Goal: Transaction & Acquisition: Download file/media

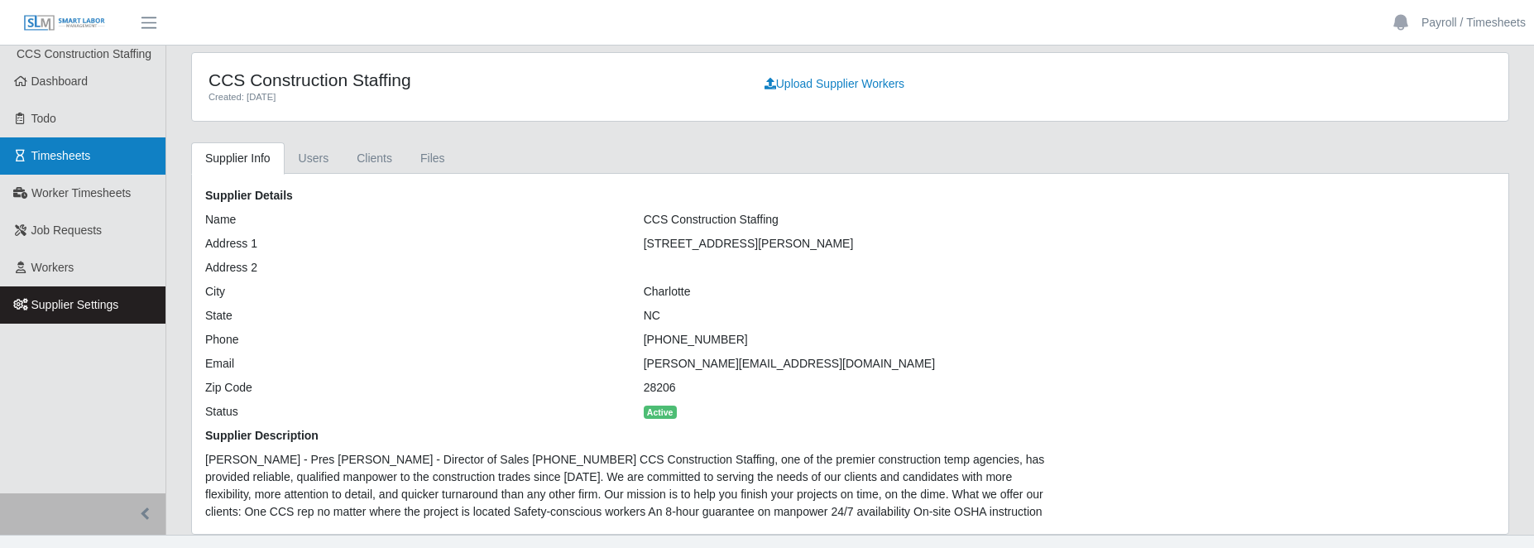
click at [75, 166] on link "Timesheets" at bounding box center [82, 155] width 165 height 37
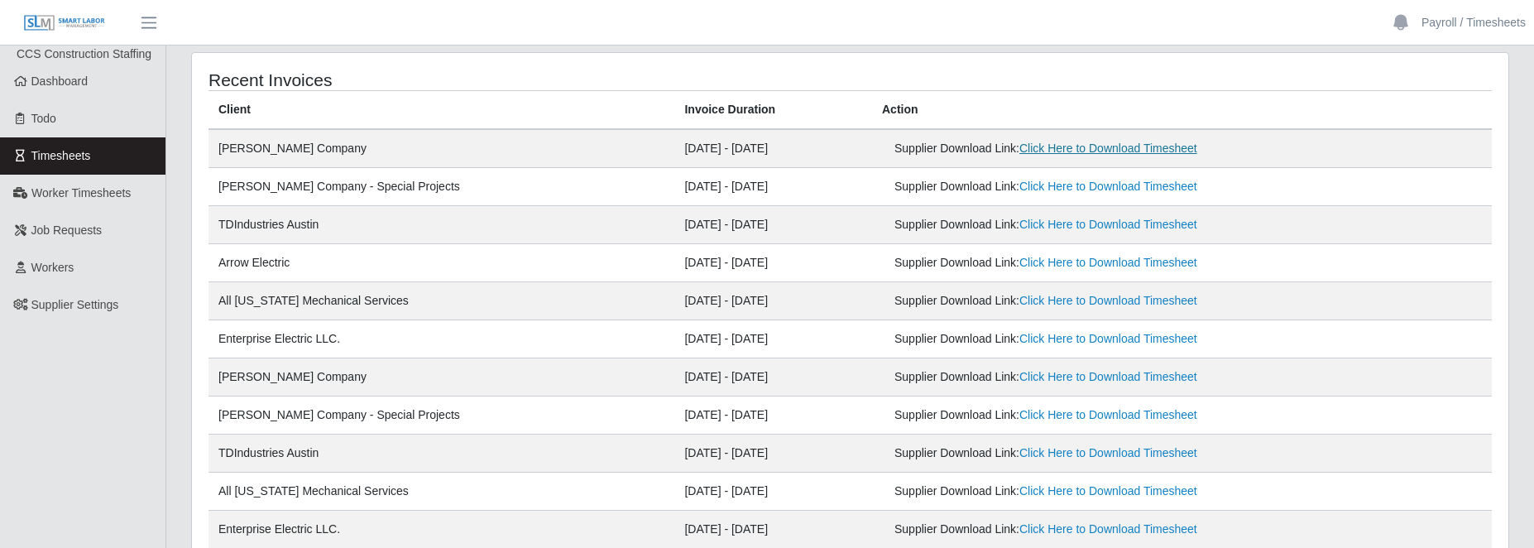
click at [1081, 151] on link "Click Here to Download Timesheet" at bounding box center [1108, 147] width 178 height 13
click at [1019, 180] on link "Click Here to Download Timesheet" at bounding box center [1108, 186] width 178 height 13
